Goal: Use online tool/utility: Use online tool/utility

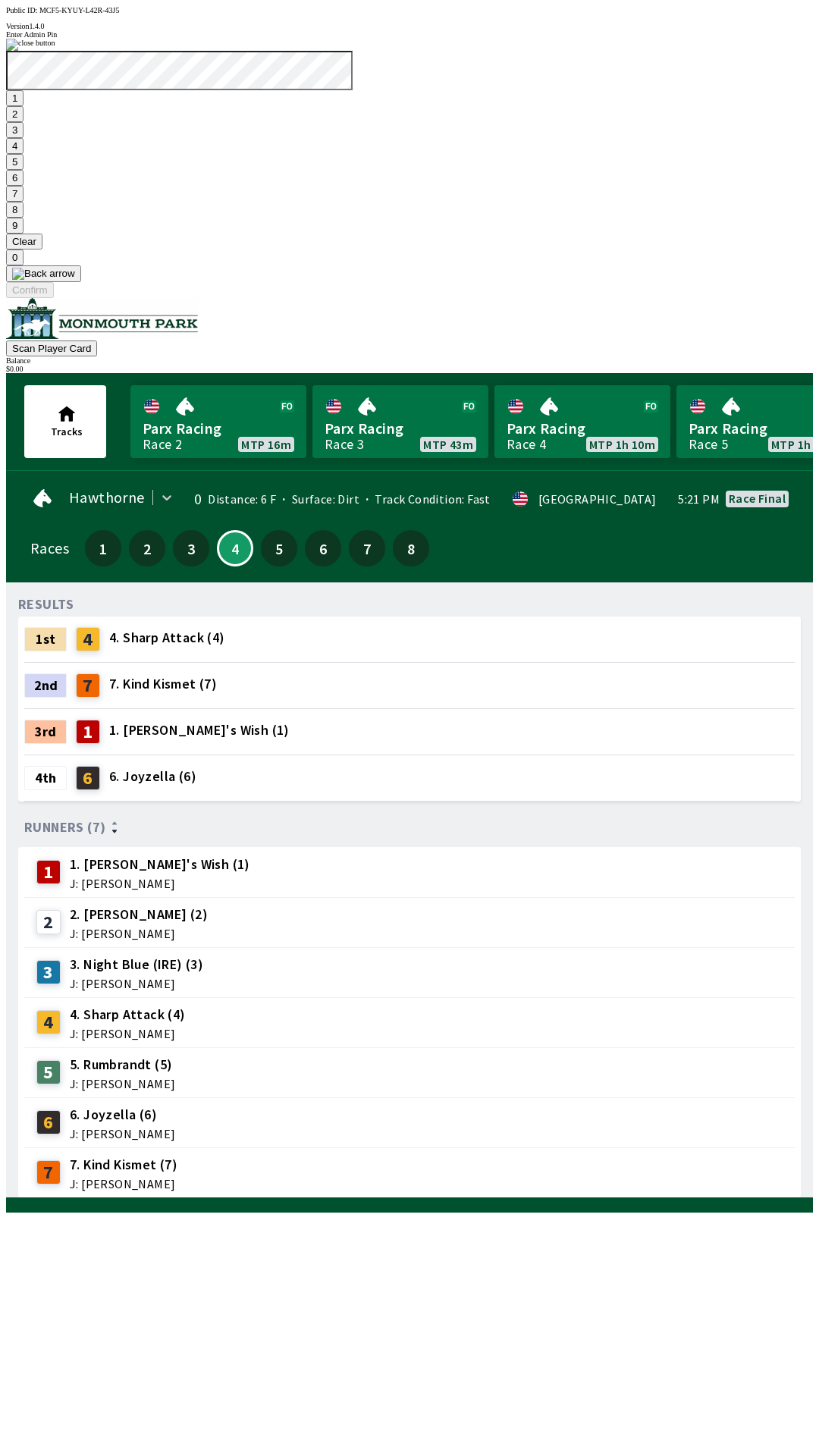
click at [24, 106] on button "1" at bounding box center [14, 98] width 17 height 16
click at [24, 233] on button "9" at bounding box center [14, 225] width 17 height 16
click at [24, 202] on button "7" at bounding box center [14, 194] width 17 height 16
click at [24, 138] on button "3" at bounding box center [14, 130] width 17 height 16
click at [54, 298] on button "Confirm" at bounding box center [29, 289] width 47 height 16
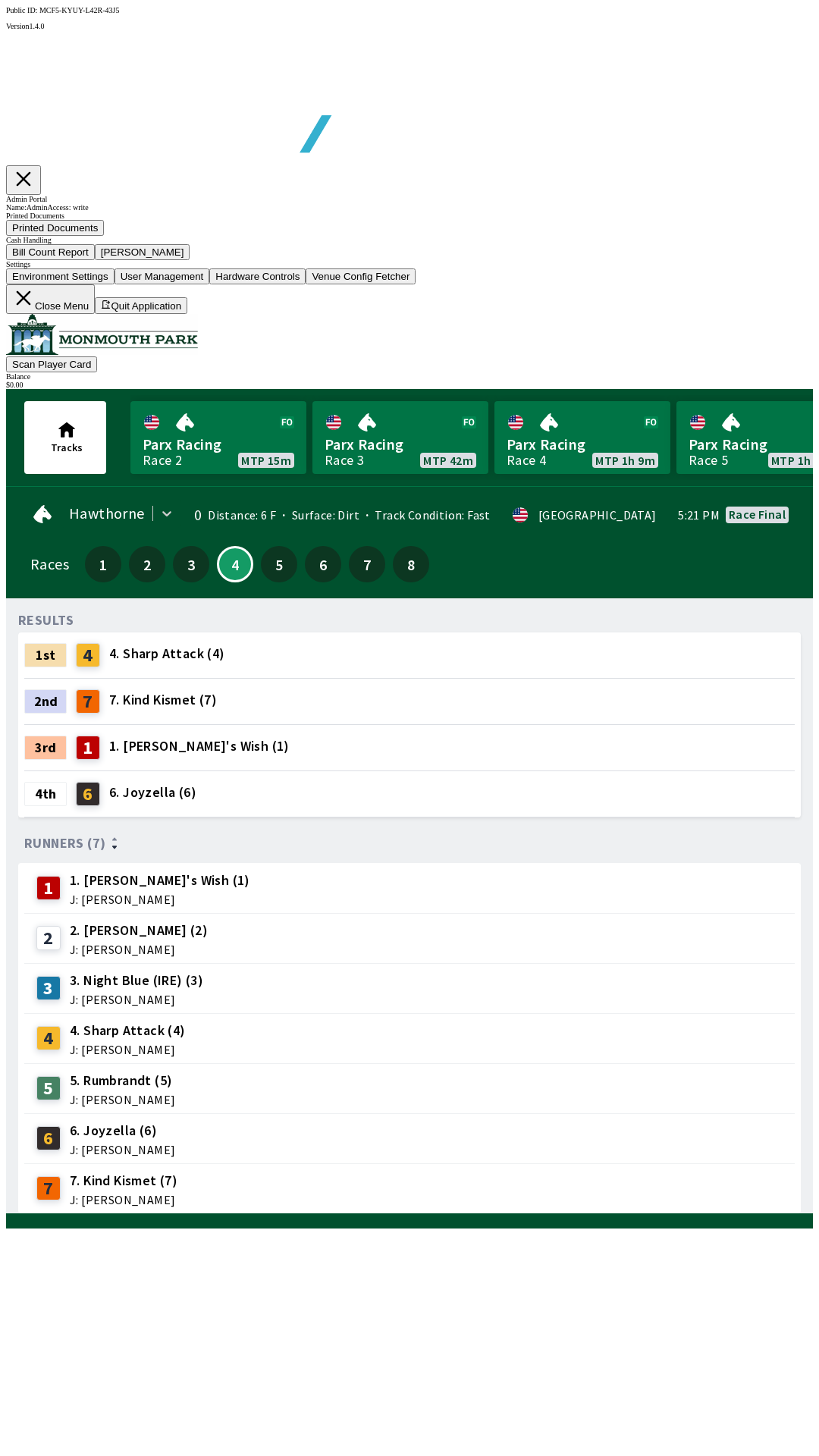
click at [95, 260] on button "Bill Count Report" at bounding box center [50, 251] width 89 height 16
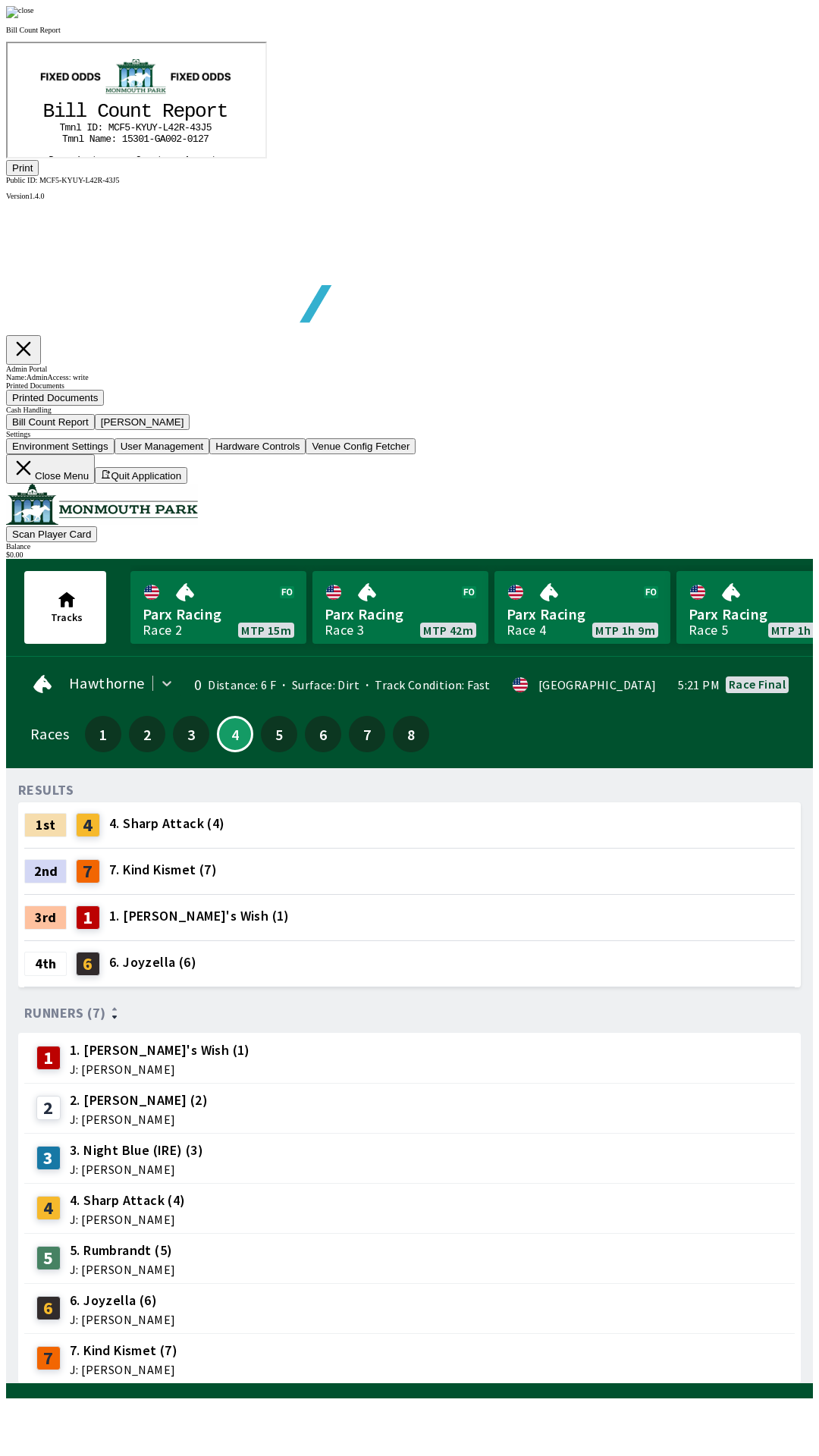
scroll to position [177, 0]
click at [39, 175] on button "Print" at bounding box center [22, 168] width 32 height 16
click at [701, 18] on div at bounding box center [409, 11] width 808 height 12
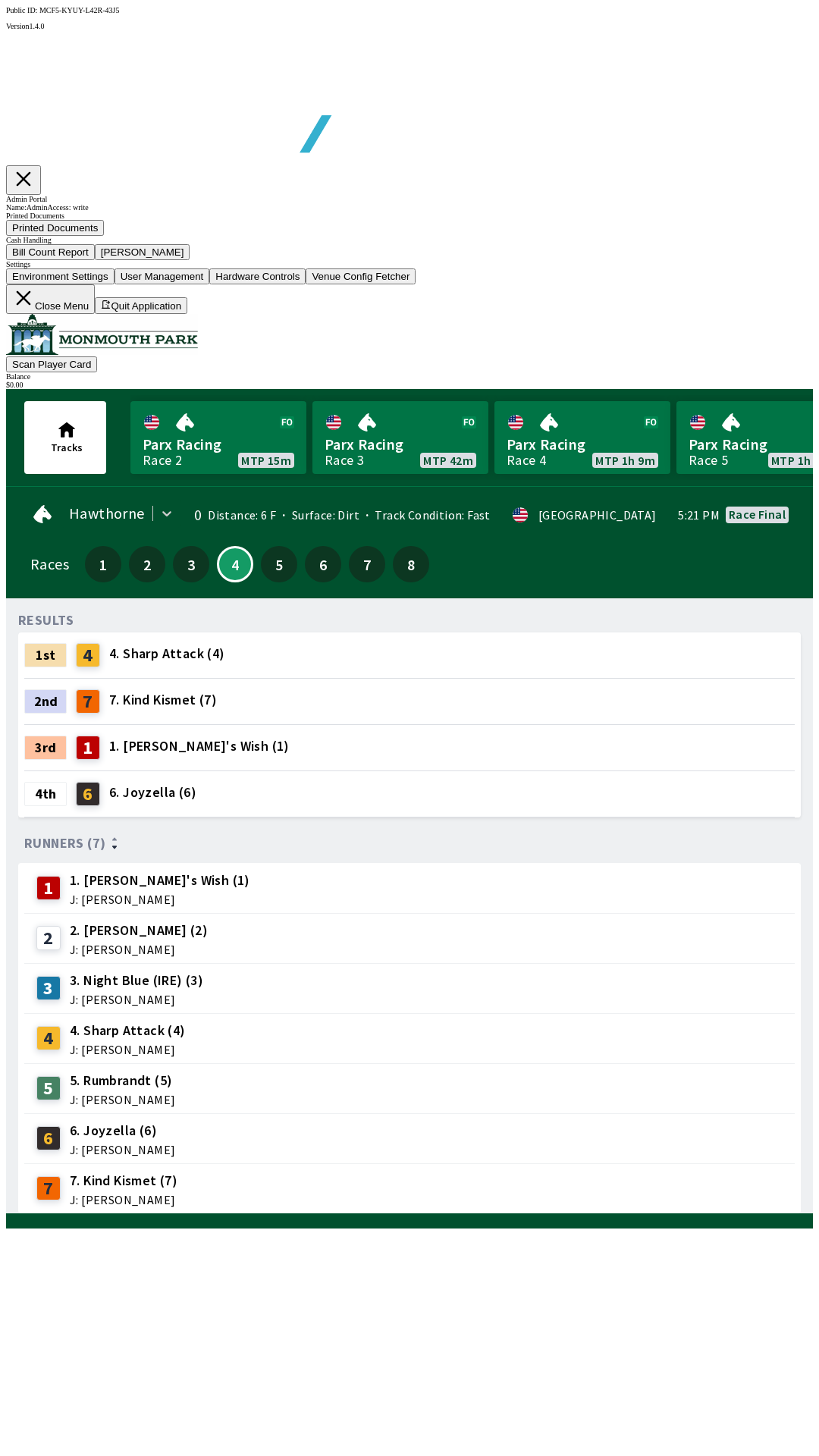
click at [191, 260] on button "[PERSON_NAME]" at bounding box center [142, 251] width 96 height 16
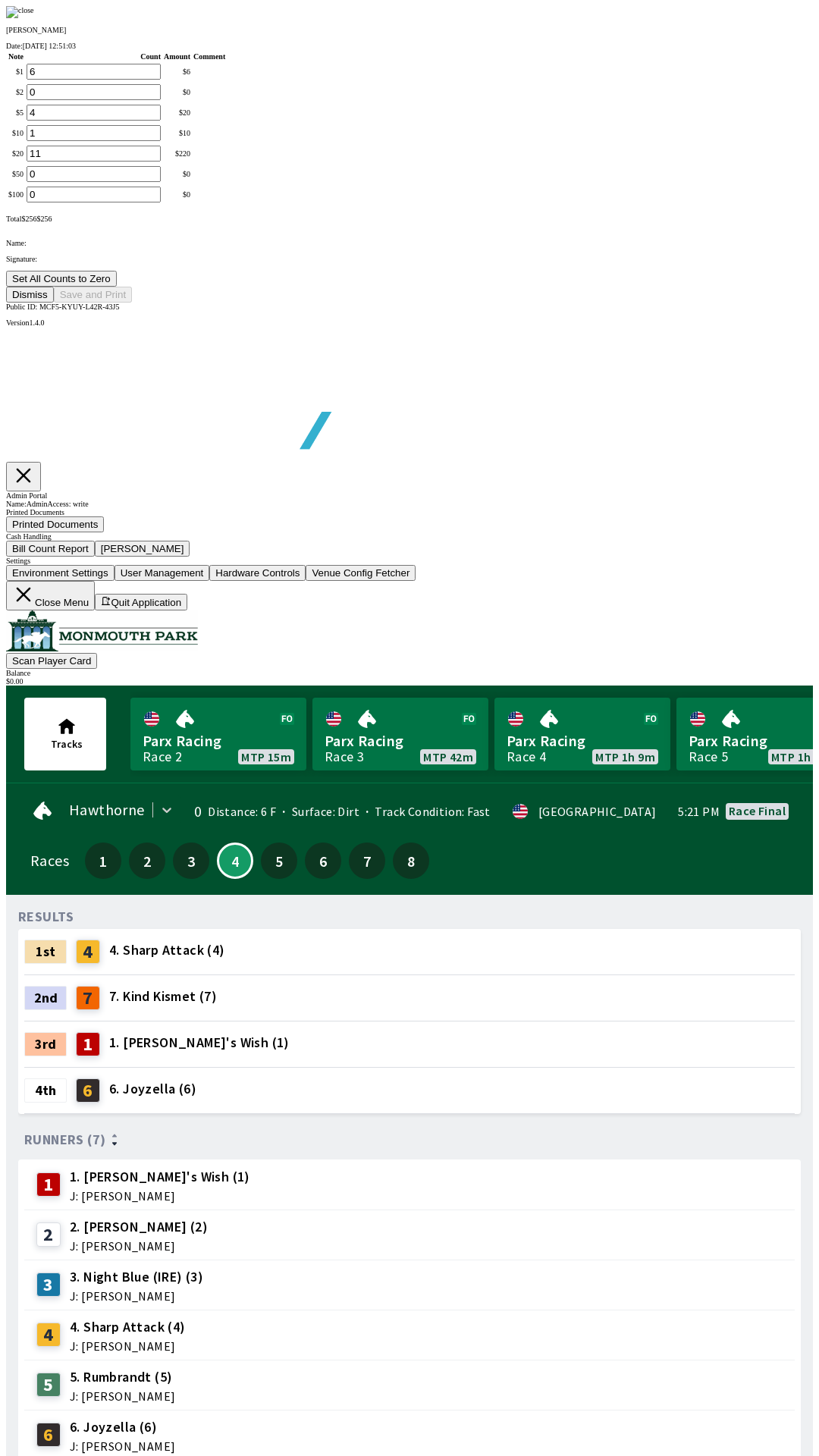
click at [117, 286] on button "Set All Counts to Zero" at bounding box center [61, 278] width 111 height 16
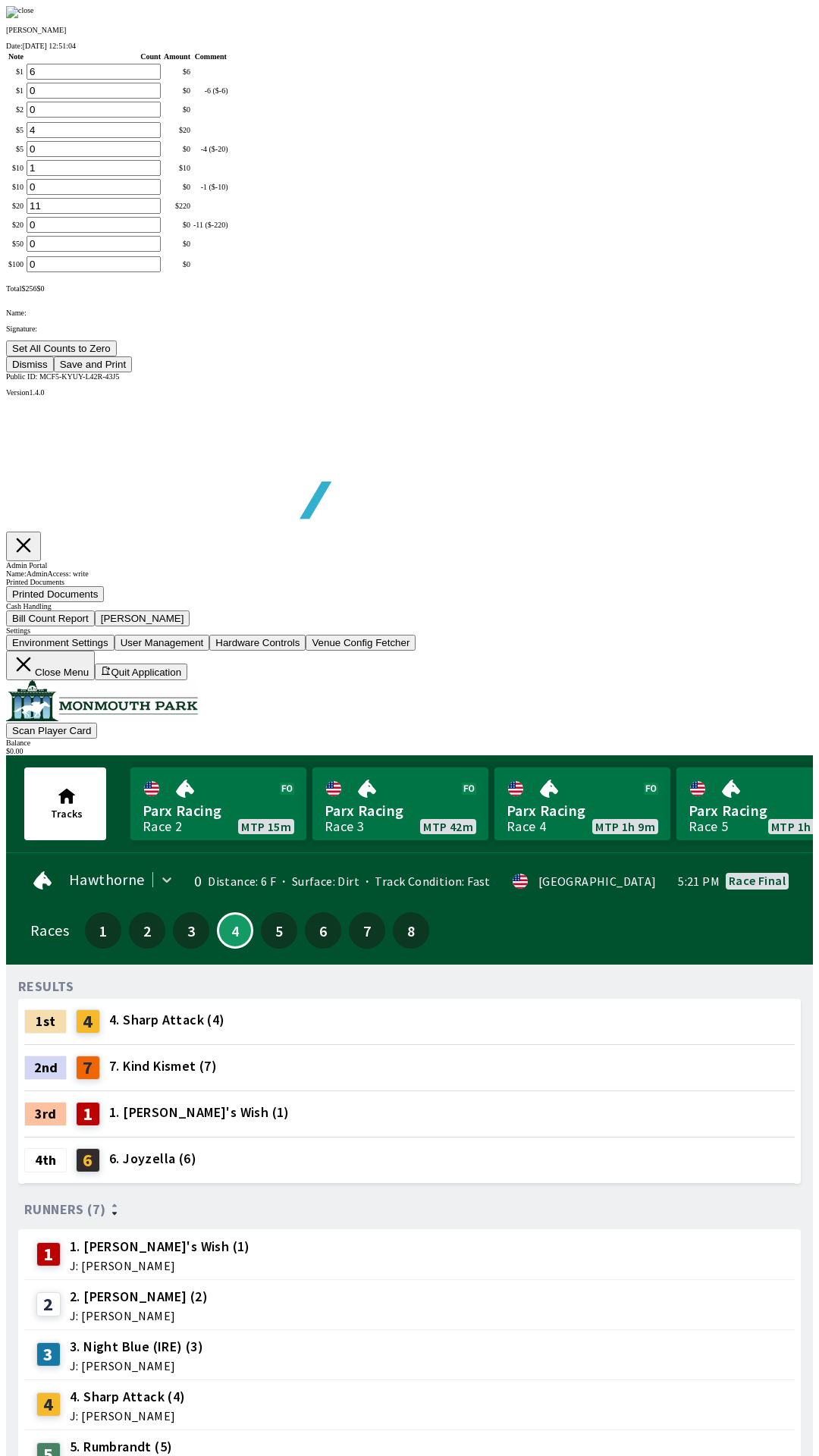
click at [132, 373] on button "Save and Print" at bounding box center [93, 364] width 78 height 16
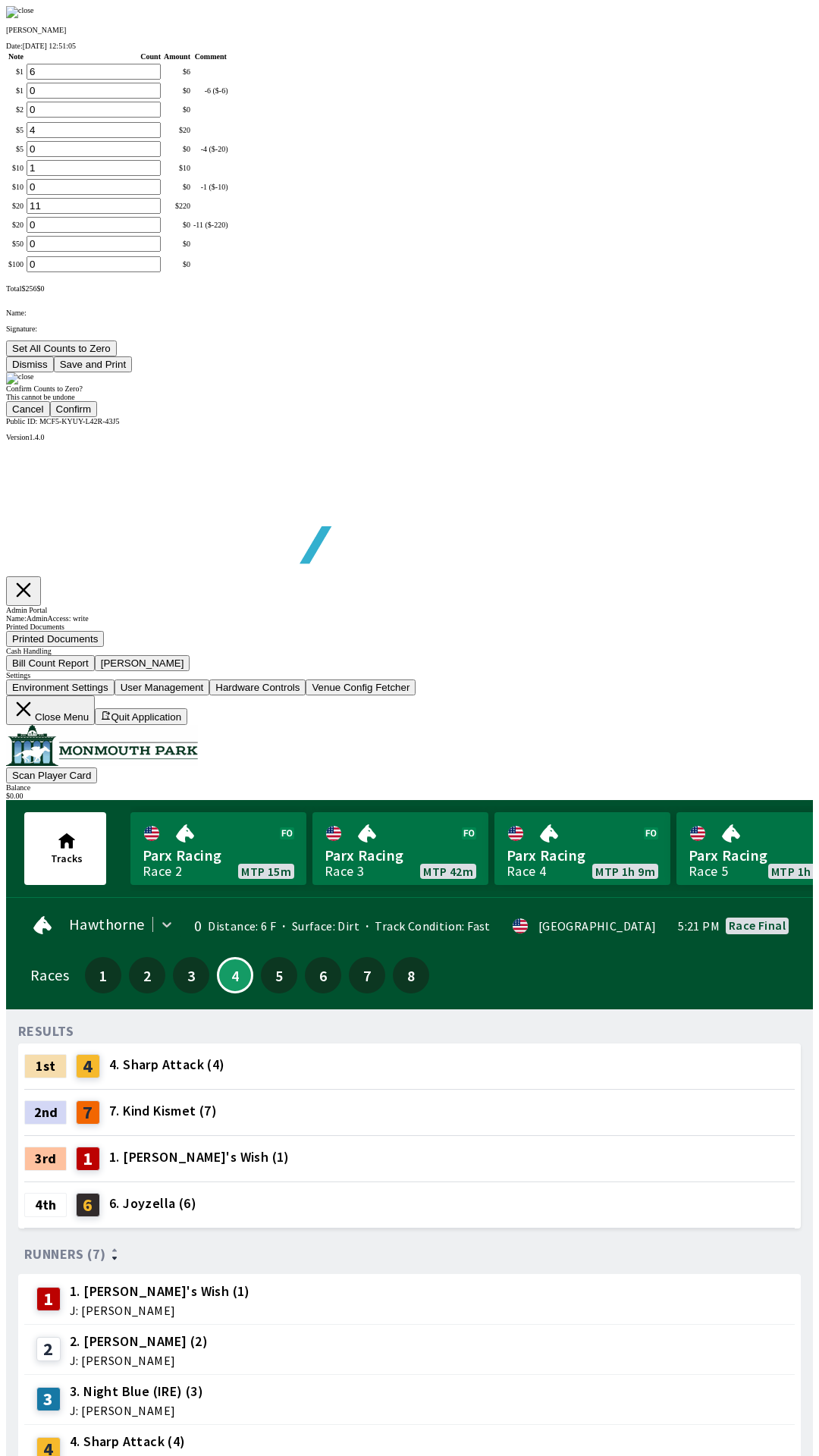
click at [98, 417] on button "Confirm" at bounding box center [74, 409] width 47 height 16
type input "0"
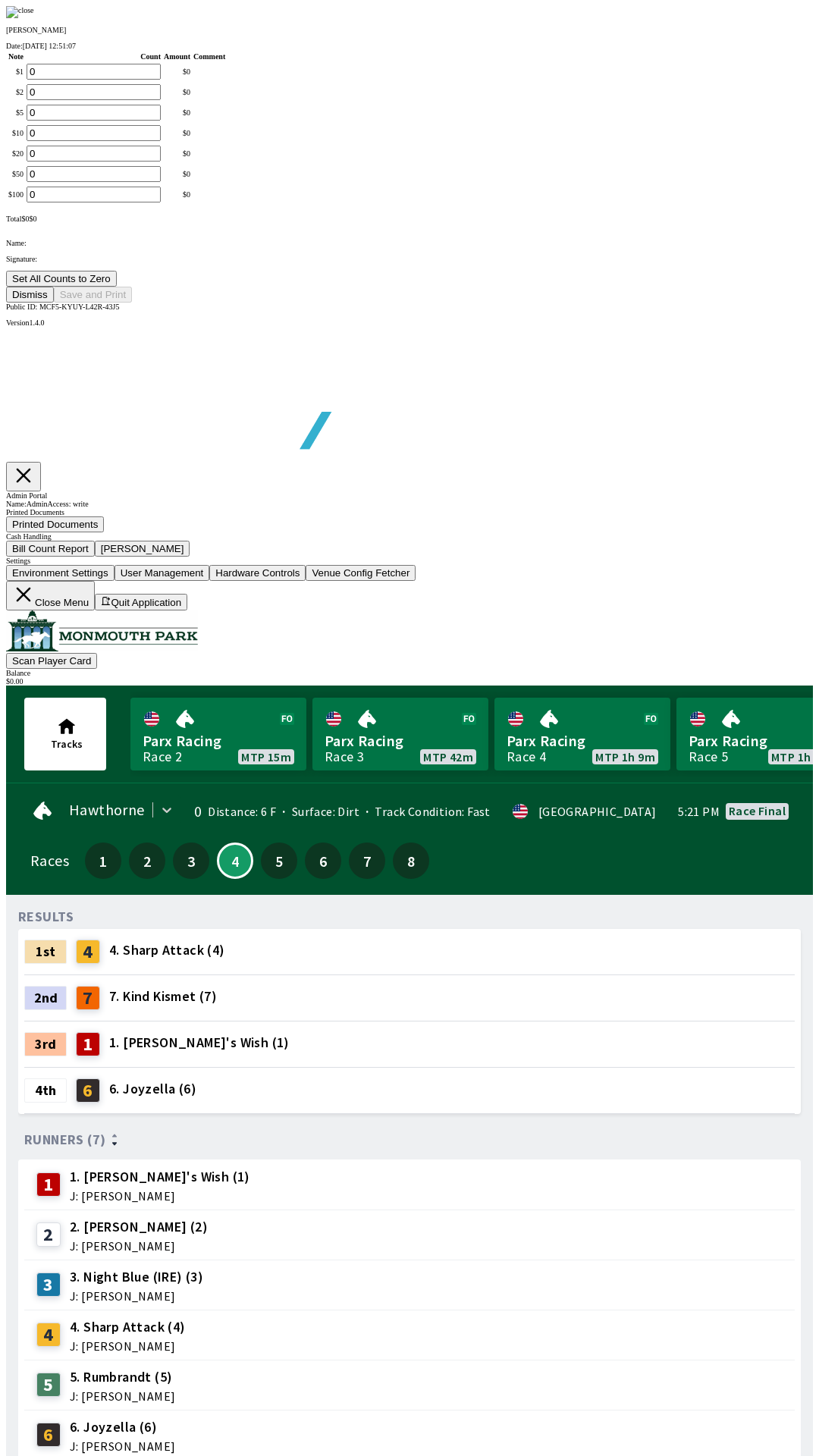
click at [54, 303] on button "Dismiss" at bounding box center [29, 294] width 47 height 16
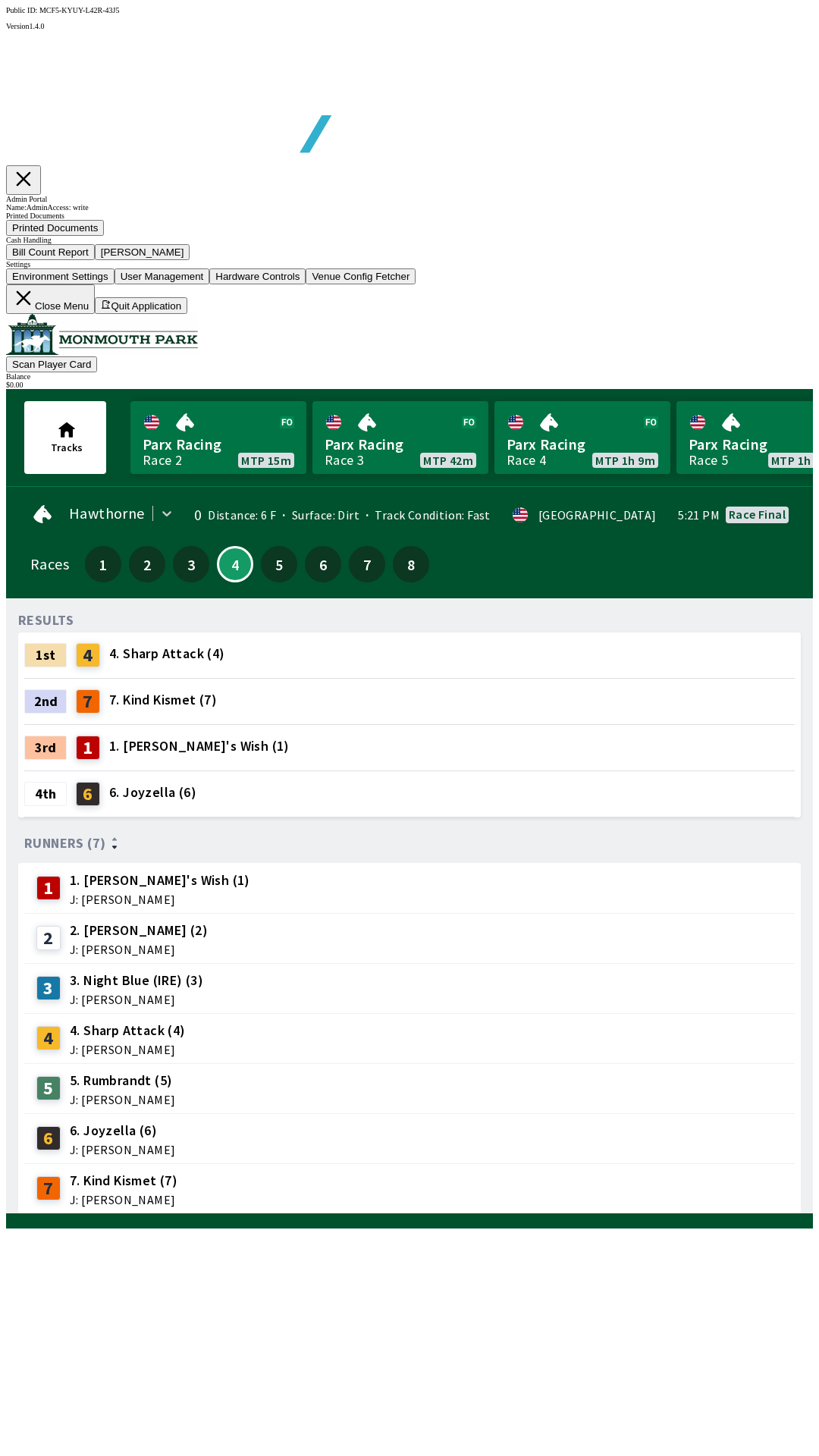
click at [95, 314] on button "Close Menu" at bounding box center [50, 299] width 89 height 29
